Goal: Task Accomplishment & Management: Use online tool/utility

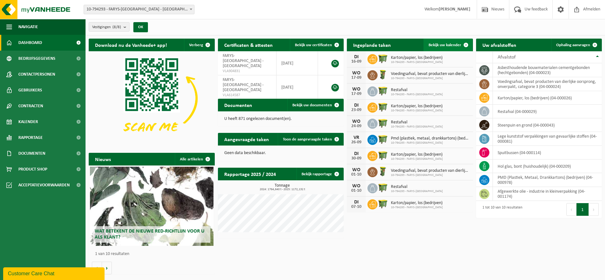
click at [458, 44] on span "Bekijk uw kalender" at bounding box center [445, 45] width 33 height 4
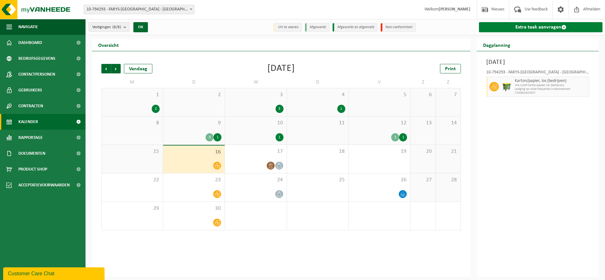
click at [524, 30] on link "Extra taak aanvragen" at bounding box center [541, 27] width 124 height 10
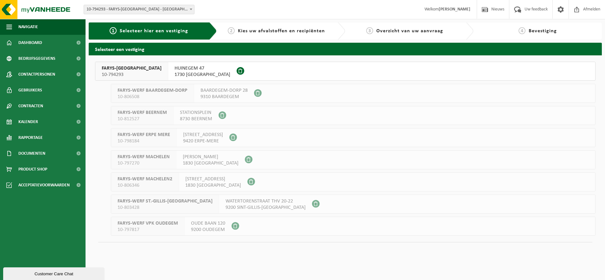
click at [175, 71] on span "HUINEGEM 47" at bounding box center [203, 68] width 56 height 6
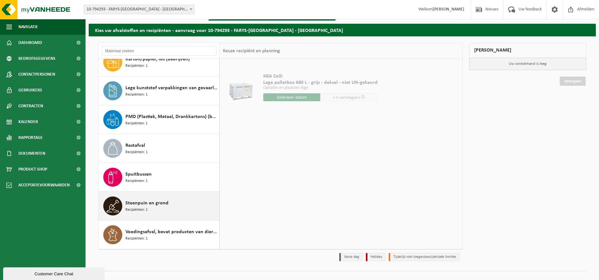
scroll to position [29, 0]
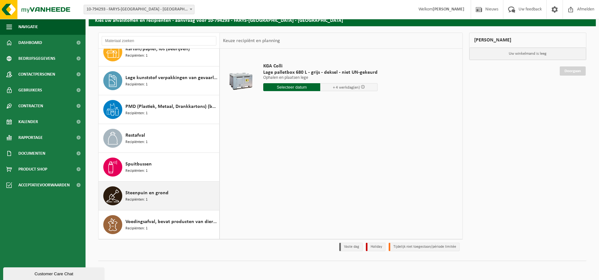
click at [161, 199] on div "Steenpuin en grond Recipiënten: 1" at bounding box center [171, 196] width 92 height 19
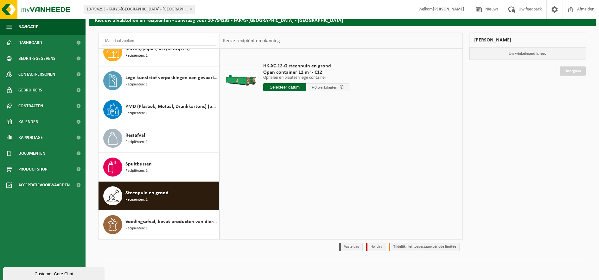
click at [299, 89] on input "text" at bounding box center [284, 87] width 43 height 8
click at [295, 147] on div "17" at bounding box center [291, 143] width 11 height 10
type input "Van 2025-09-17"
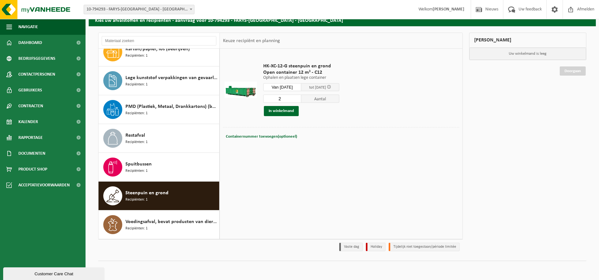
type input "2"
click at [301, 97] on input "2" at bounding box center [282, 99] width 38 height 8
click at [285, 112] on button "In winkelmand" at bounding box center [281, 111] width 35 height 10
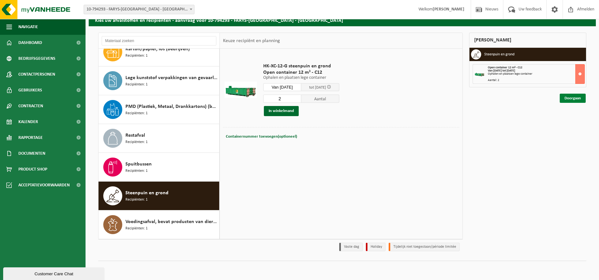
click at [568, 98] on link "Doorgaan" at bounding box center [573, 98] width 26 height 9
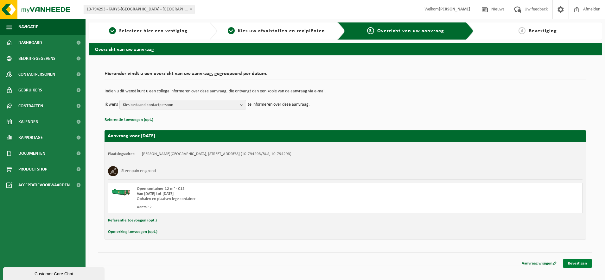
click at [582, 263] on link "Bevestigen" at bounding box center [577, 263] width 29 height 9
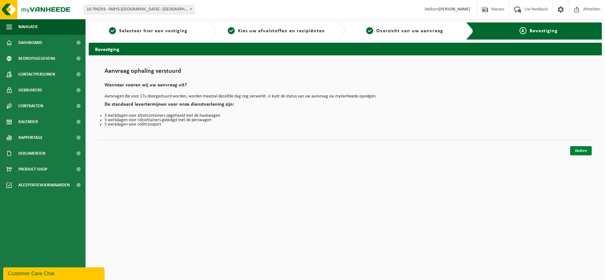
click at [577, 149] on link "Sluiten" at bounding box center [581, 150] width 22 height 9
